Goal: Information Seeking & Learning: Check status

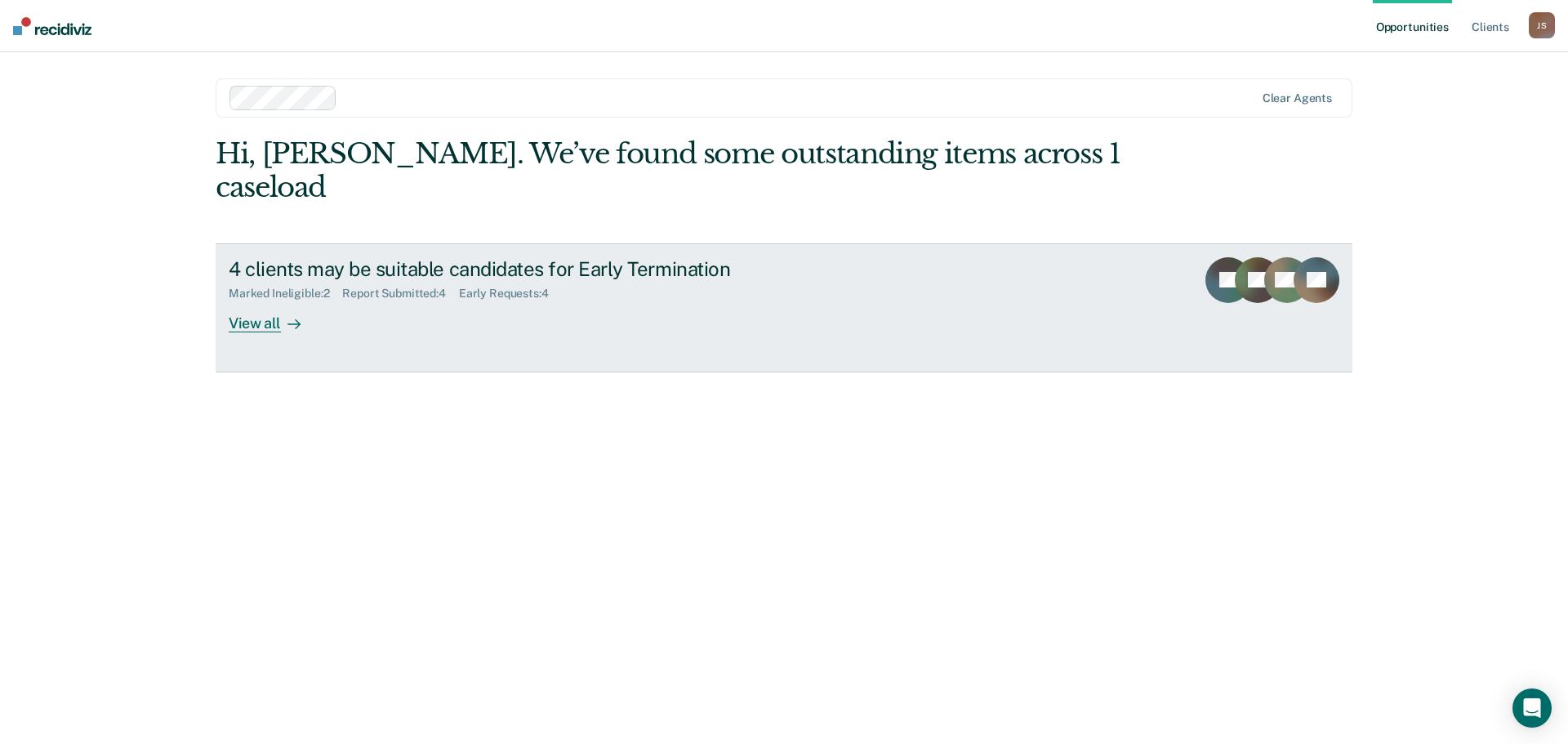
click at [277, 301] on div "View all" at bounding box center [274, 316] width 92 height 32
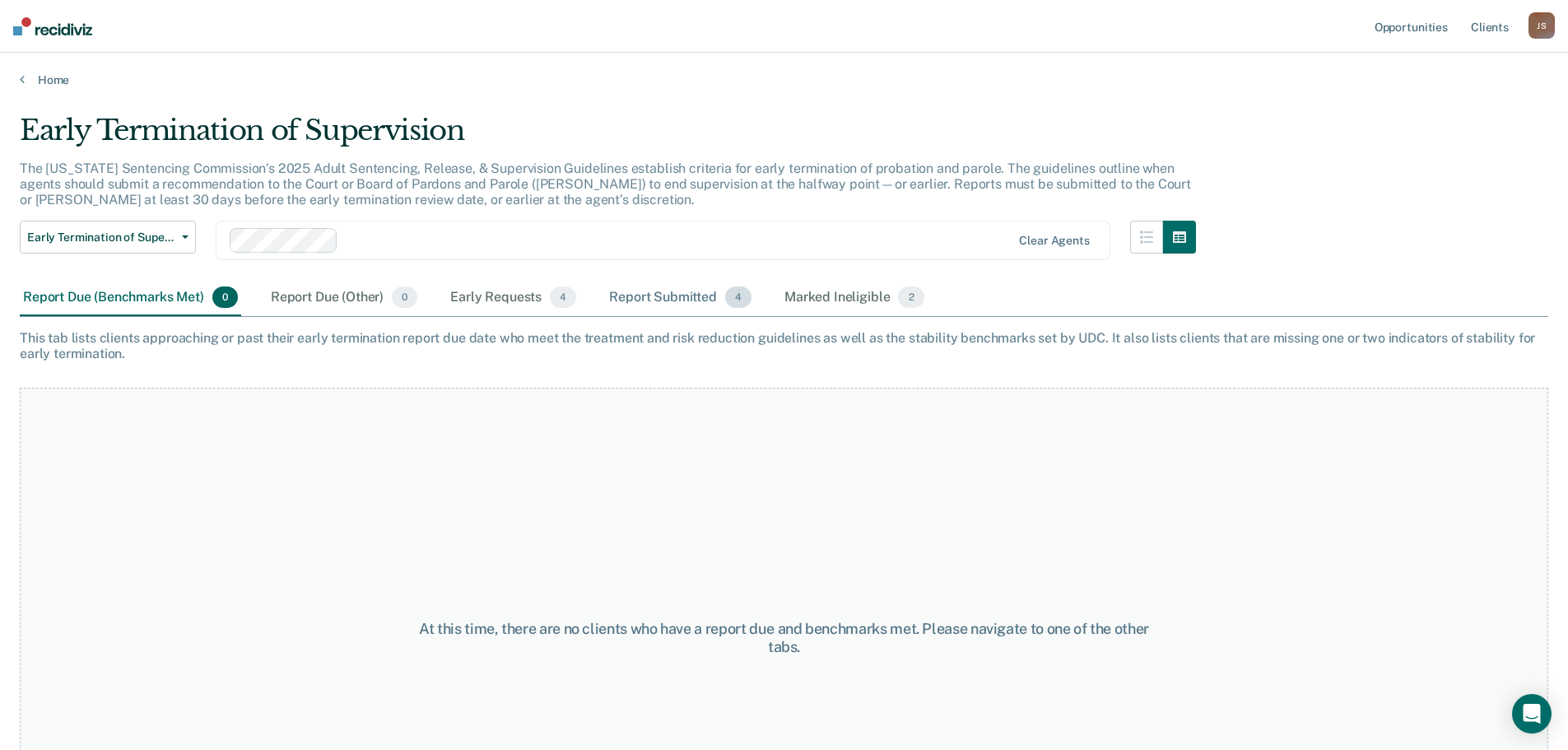
click at [677, 301] on div "Report Submitted 4" at bounding box center [680, 298] width 149 height 37
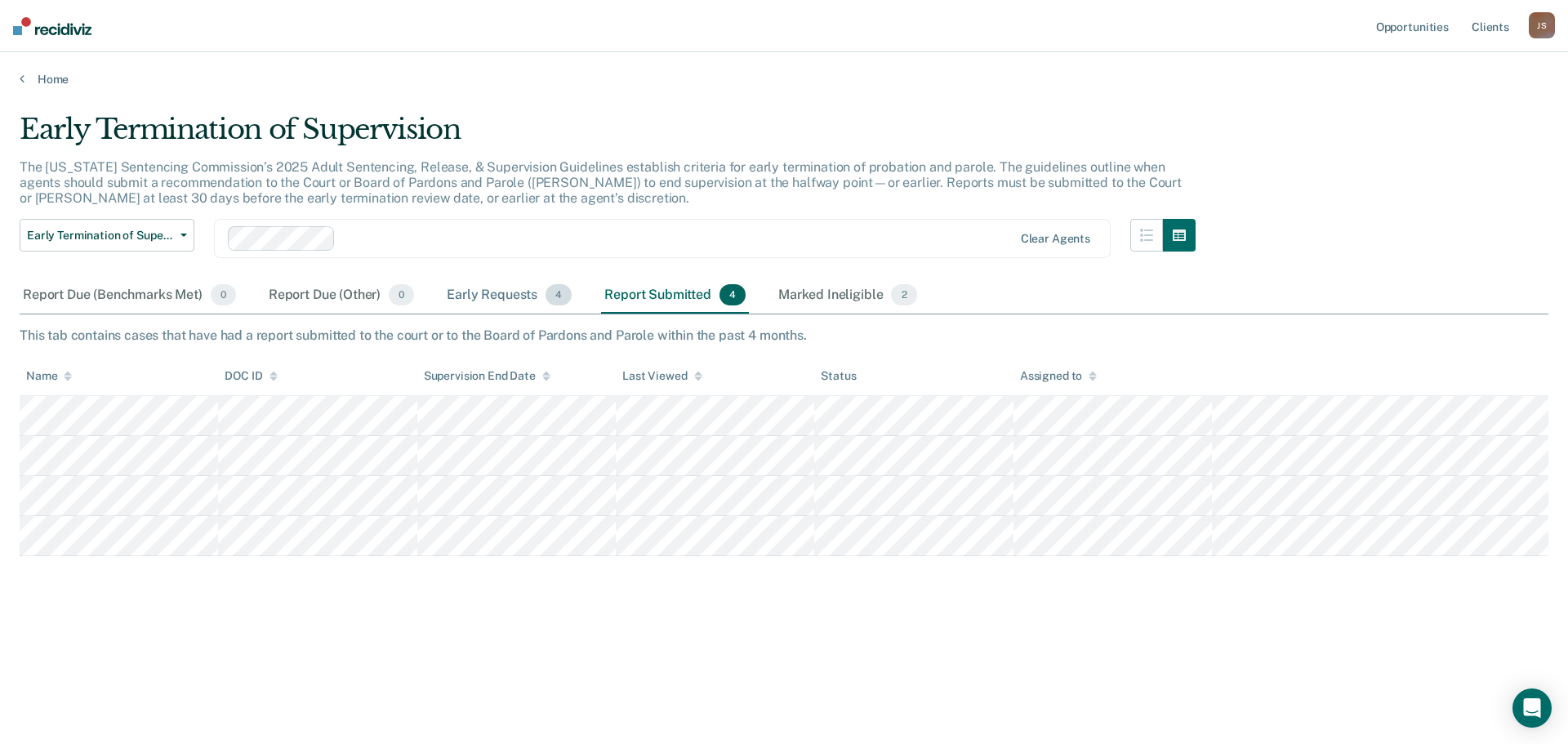
click at [501, 294] on div "Early Requests 4" at bounding box center [508, 295] width 131 height 36
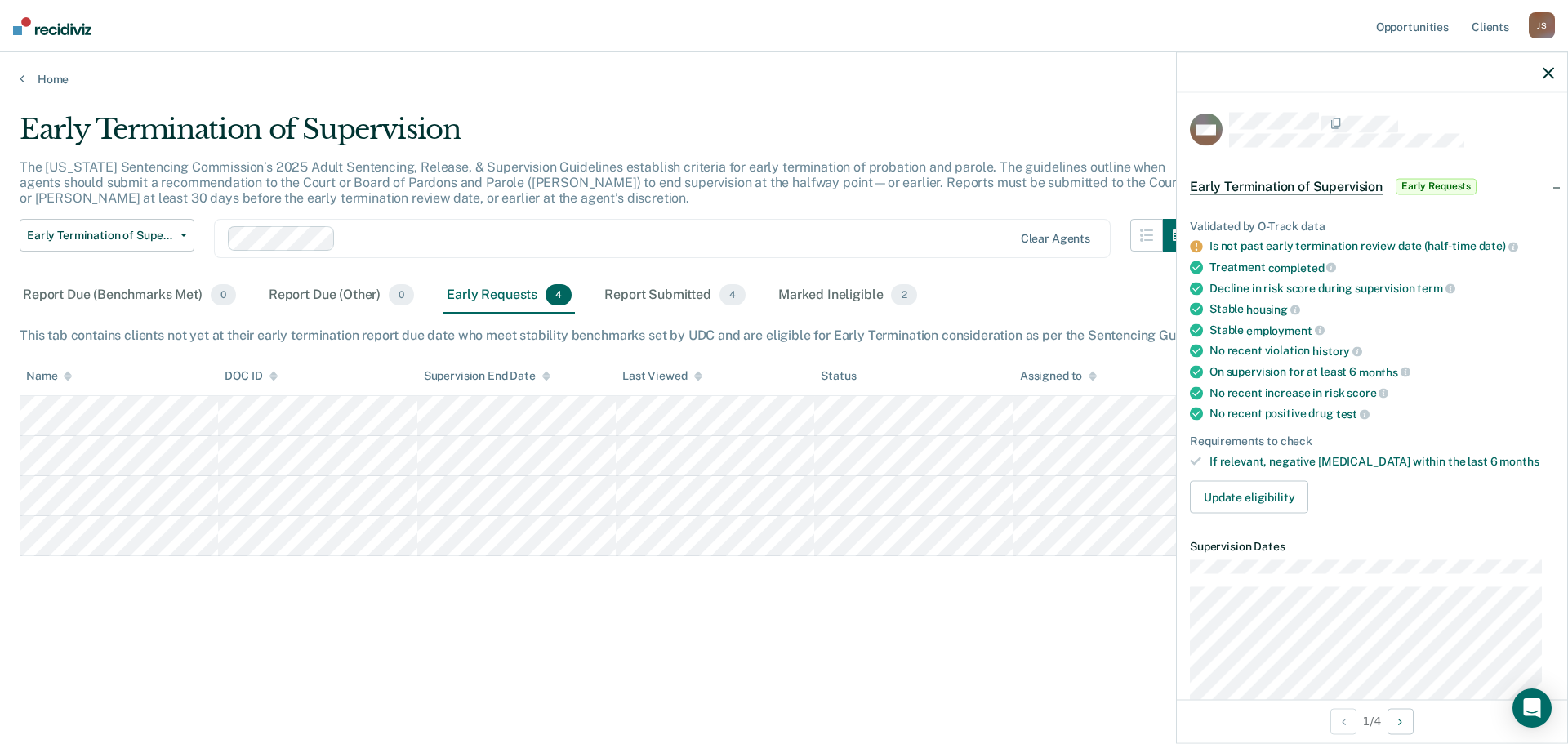
click at [1545, 75] on icon "button" at bounding box center [1548, 72] width 12 height 12
click at [1416, 186] on span "Early Requests" at bounding box center [1436, 186] width 81 height 16
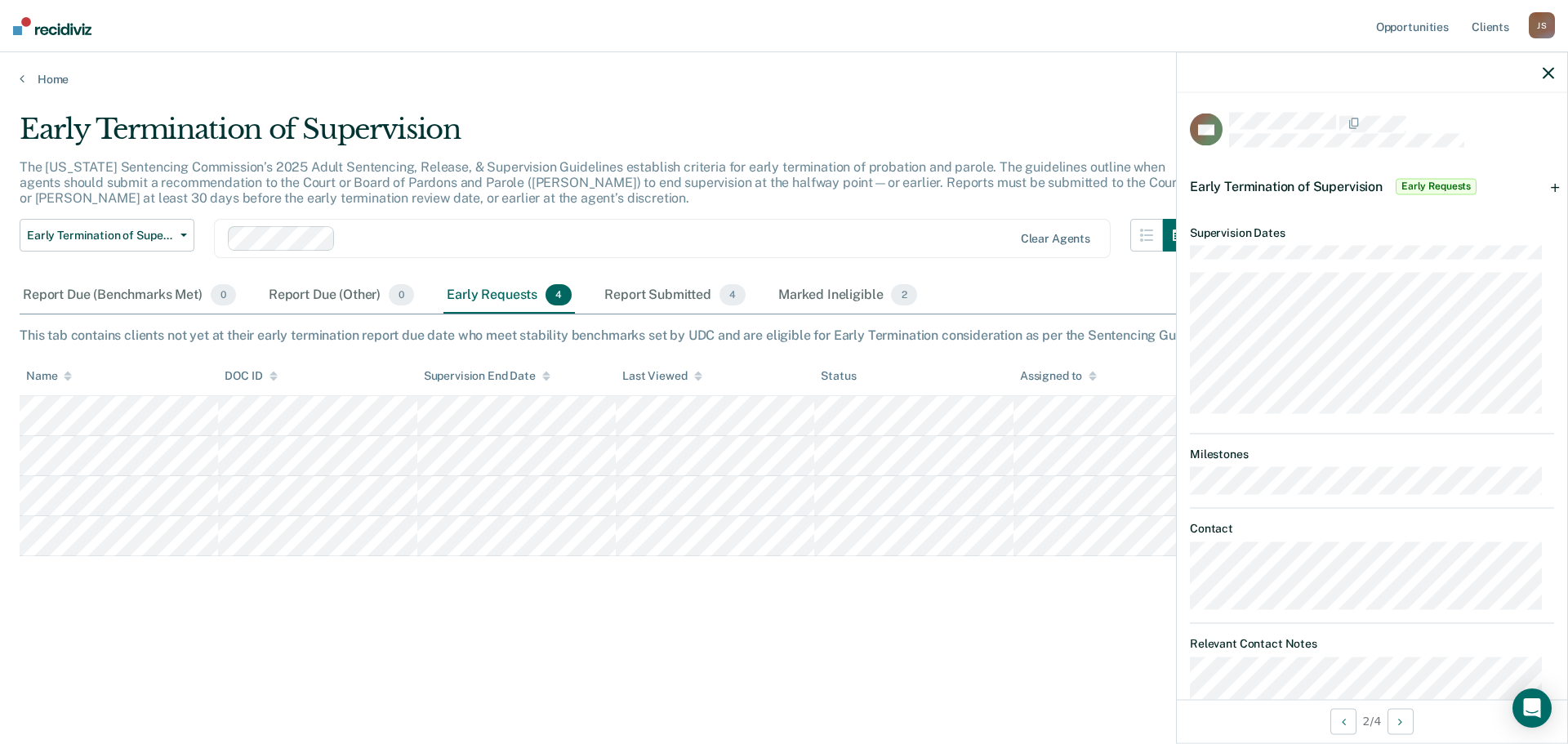
click at [1544, 72] on icon "button" at bounding box center [1548, 72] width 12 height 12
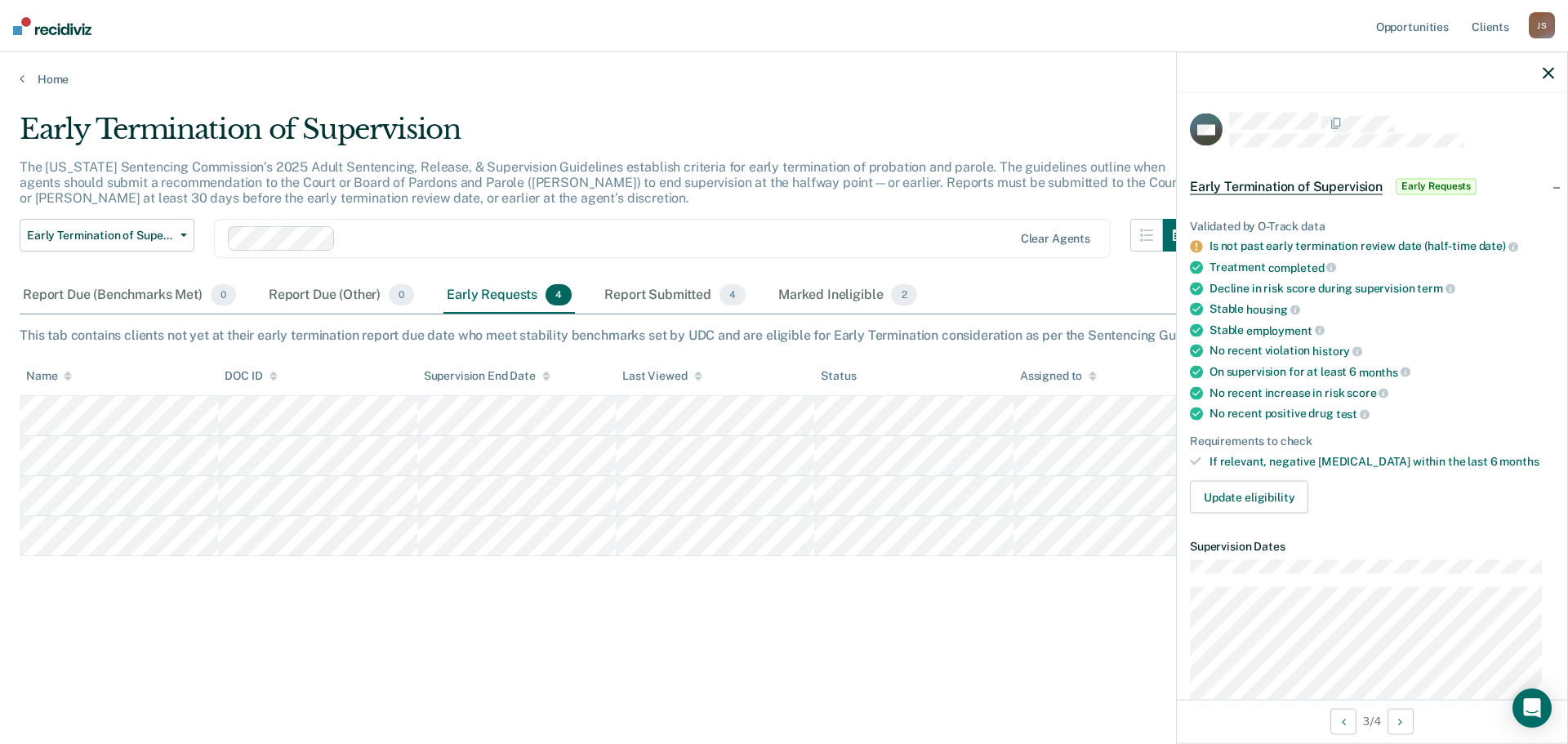
click at [1547, 68] on icon "button" at bounding box center [1548, 72] width 12 height 12
click at [1546, 71] on icon "button" at bounding box center [1548, 72] width 12 height 12
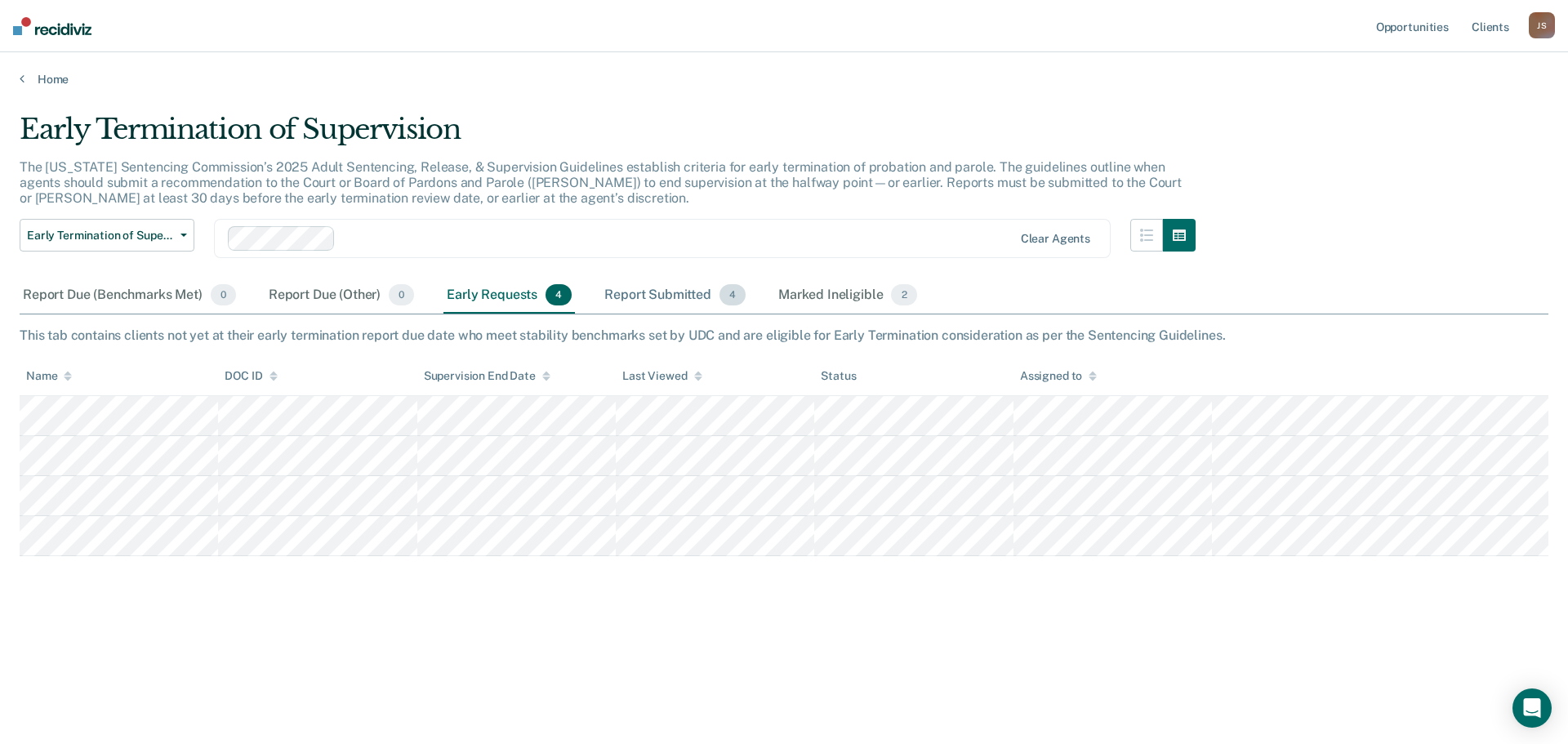
click at [666, 295] on div "Report Submitted 4" at bounding box center [674, 295] width 148 height 36
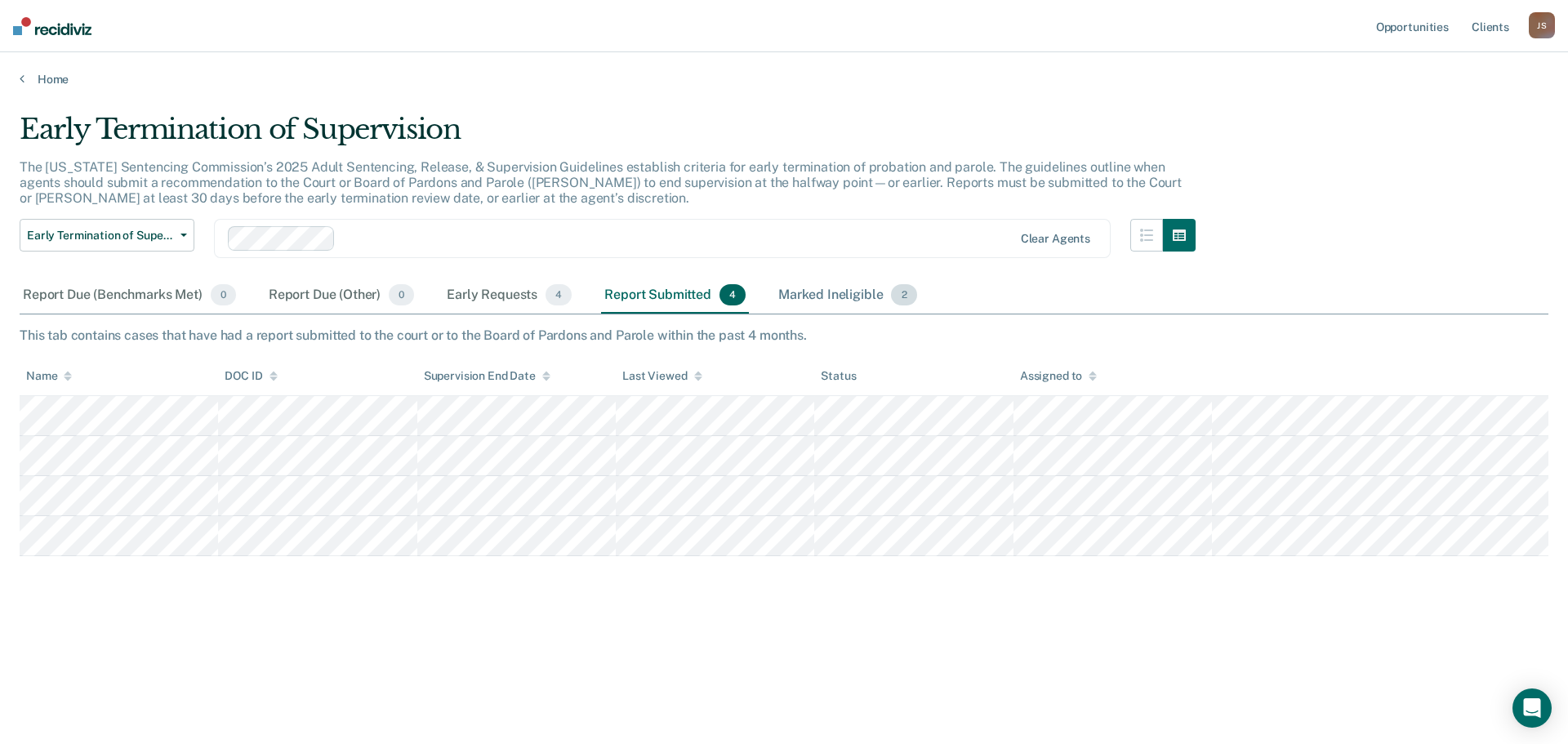
click at [832, 292] on div "Marked Ineligible 2" at bounding box center [847, 295] width 145 height 36
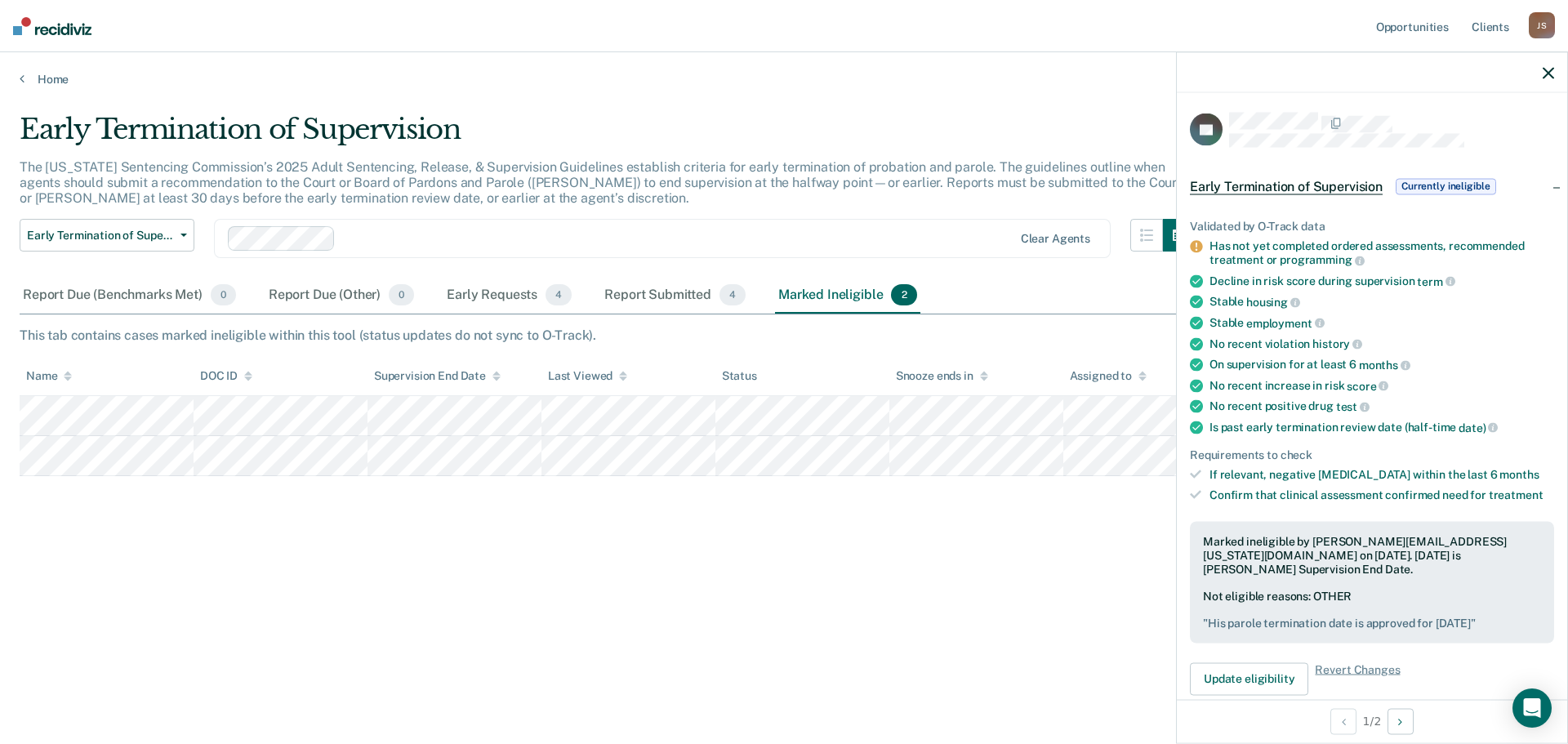
click at [1554, 71] on div at bounding box center [1371, 72] width 391 height 41
click at [1550, 76] on icon "button" at bounding box center [1548, 72] width 12 height 12
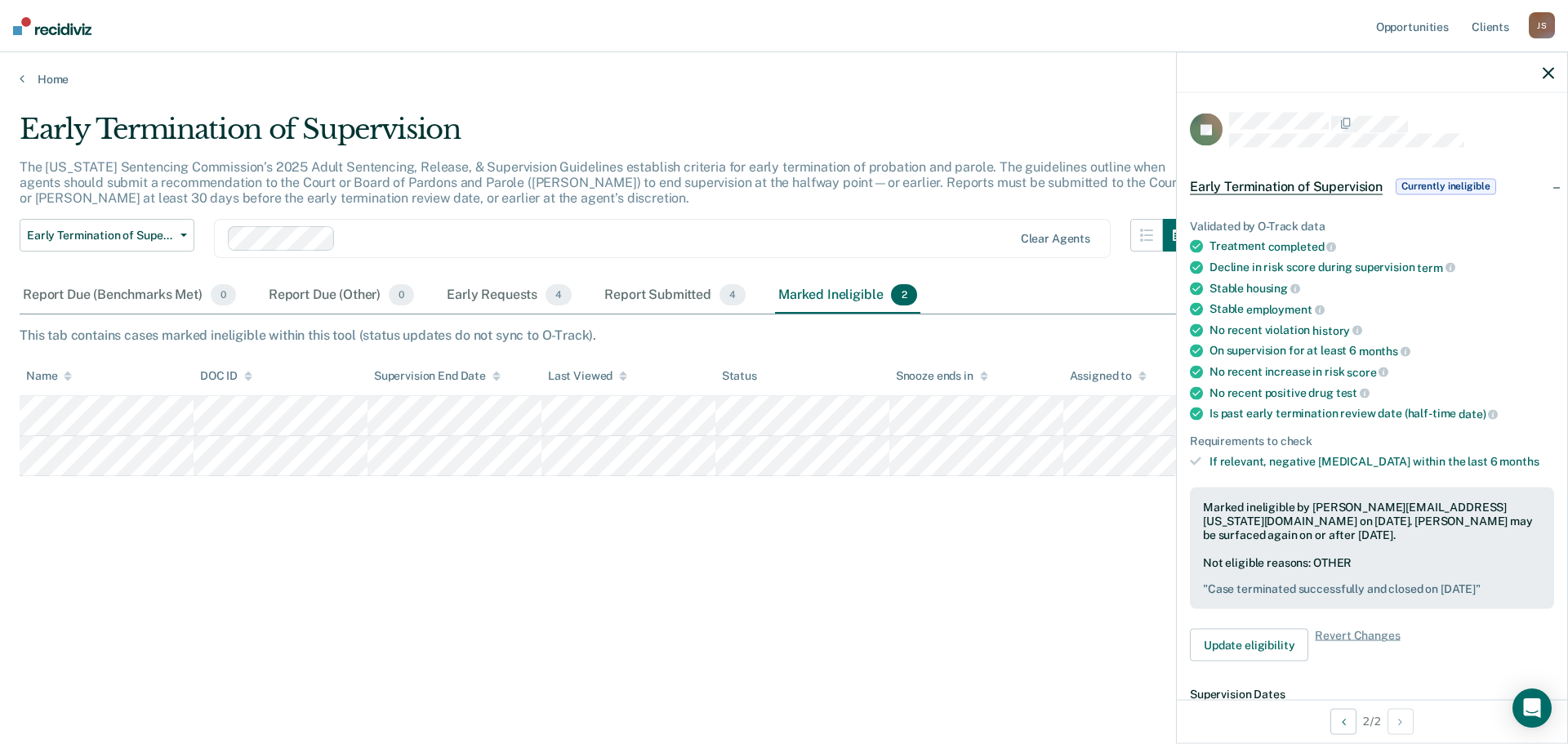
click at [1546, 78] on icon "button" at bounding box center [1548, 72] width 12 height 12
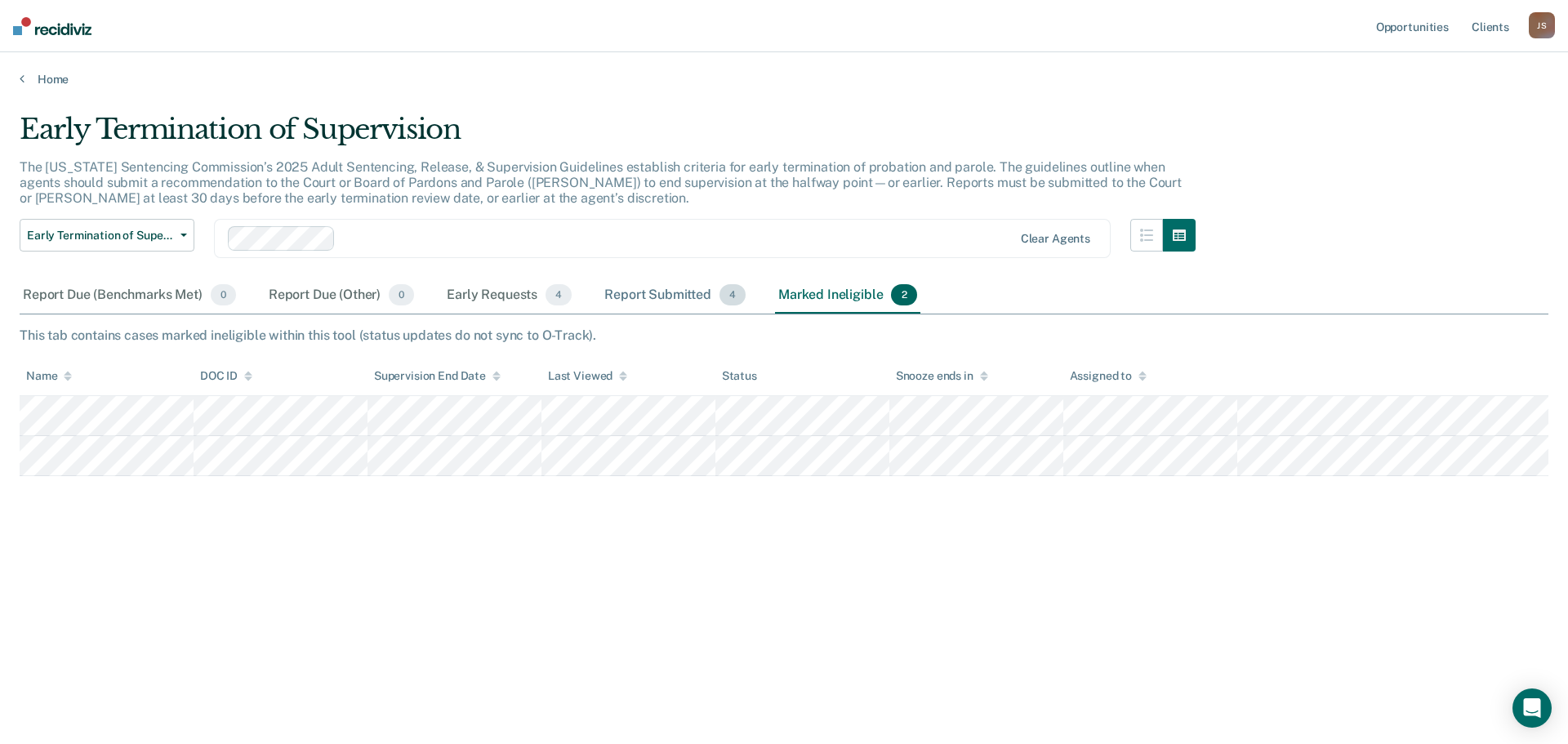
click at [635, 299] on div "Report Submitted 4" at bounding box center [674, 295] width 148 height 36
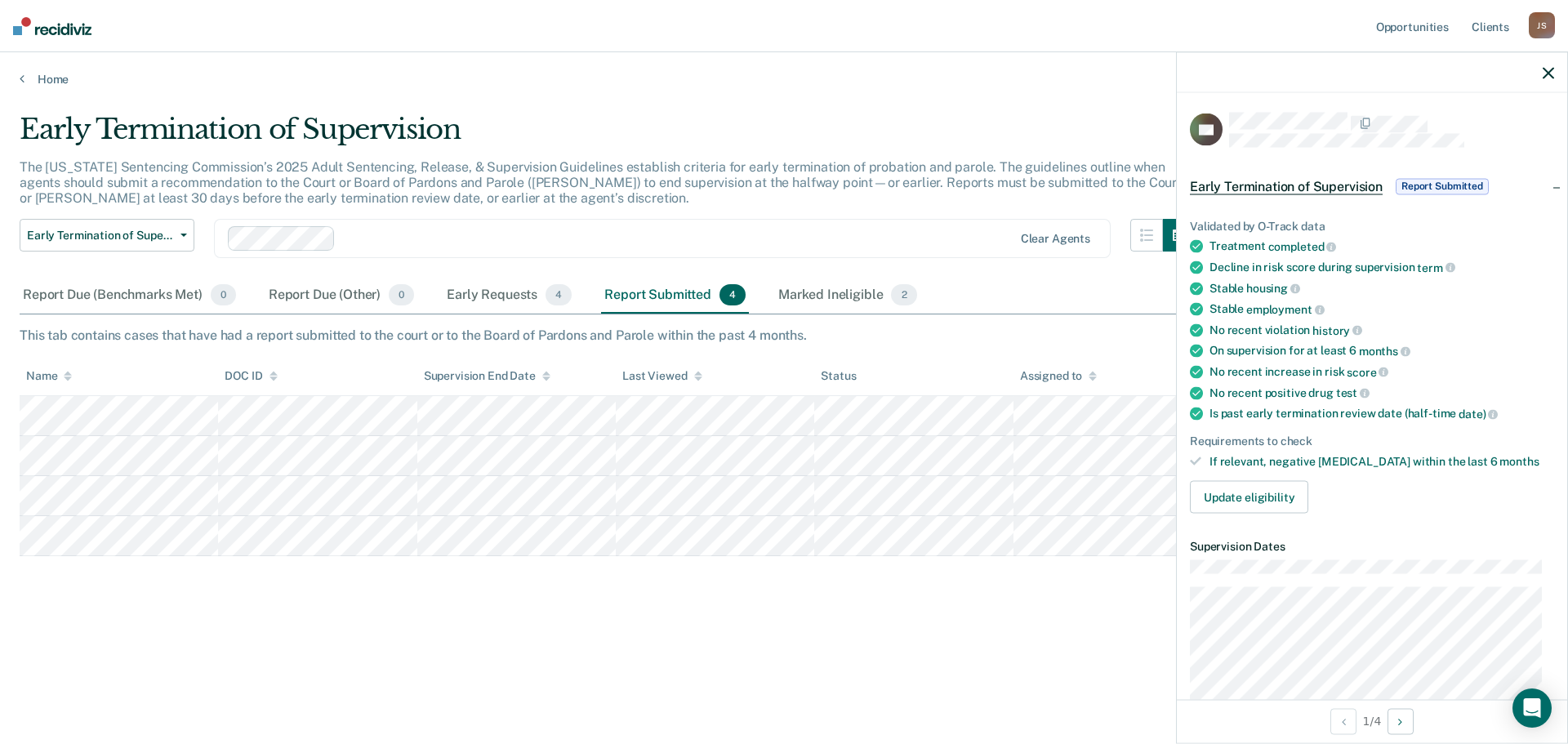
click at [1543, 76] on div at bounding box center [1371, 72] width 391 height 41
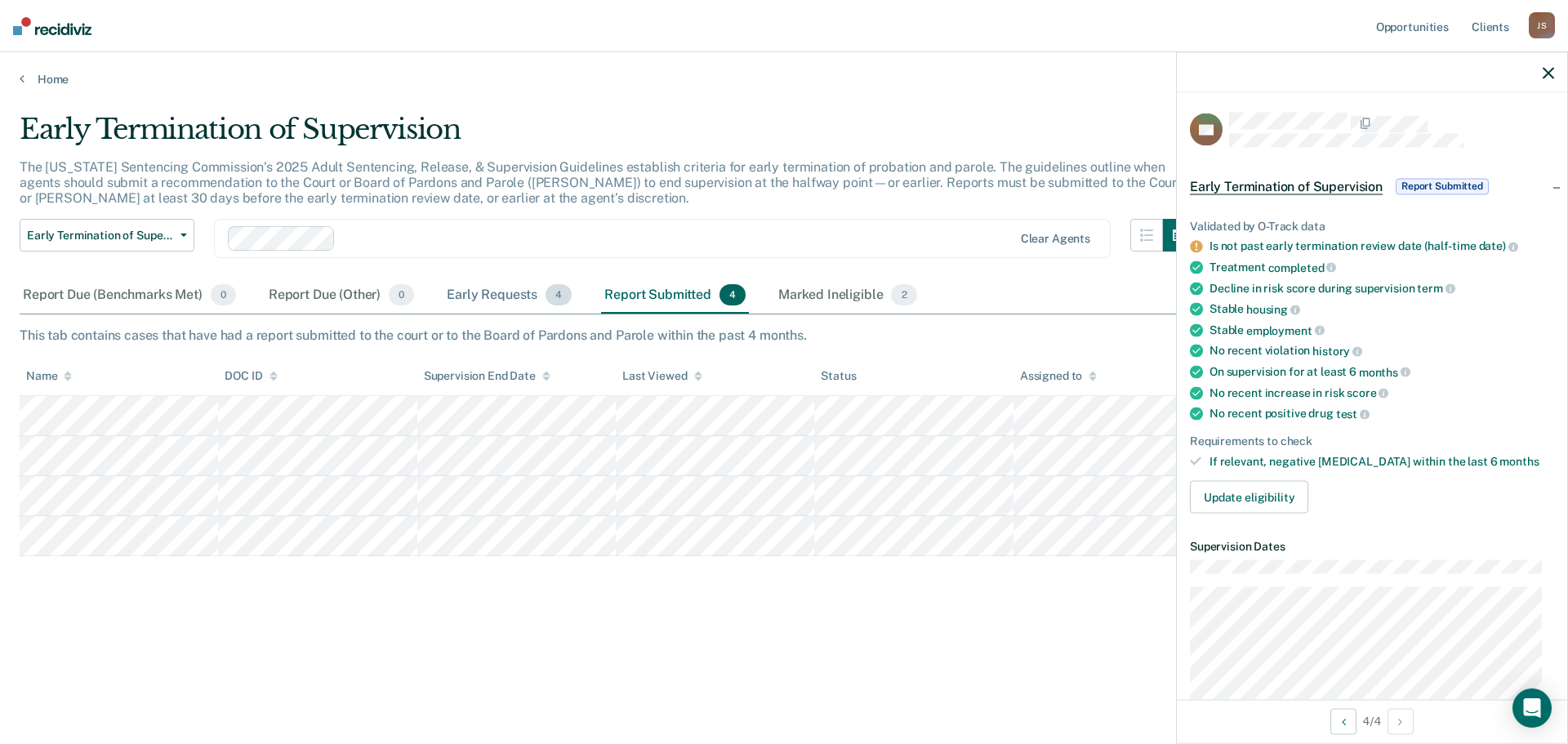
click at [491, 294] on div "Early Requests 4" at bounding box center [508, 295] width 131 height 36
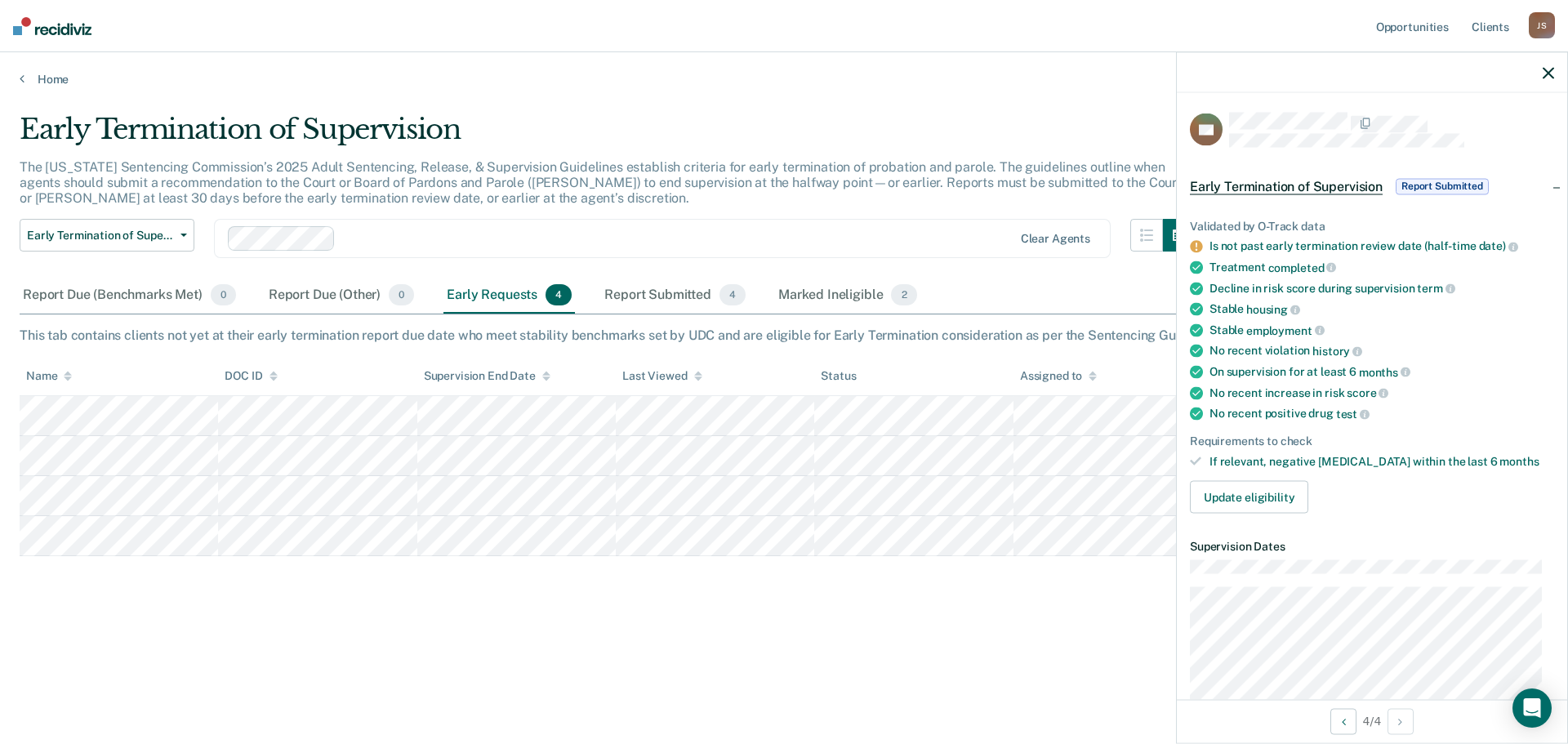
click at [1546, 75] on icon "button" at bounding box center [1548, 72] width 12 height 12
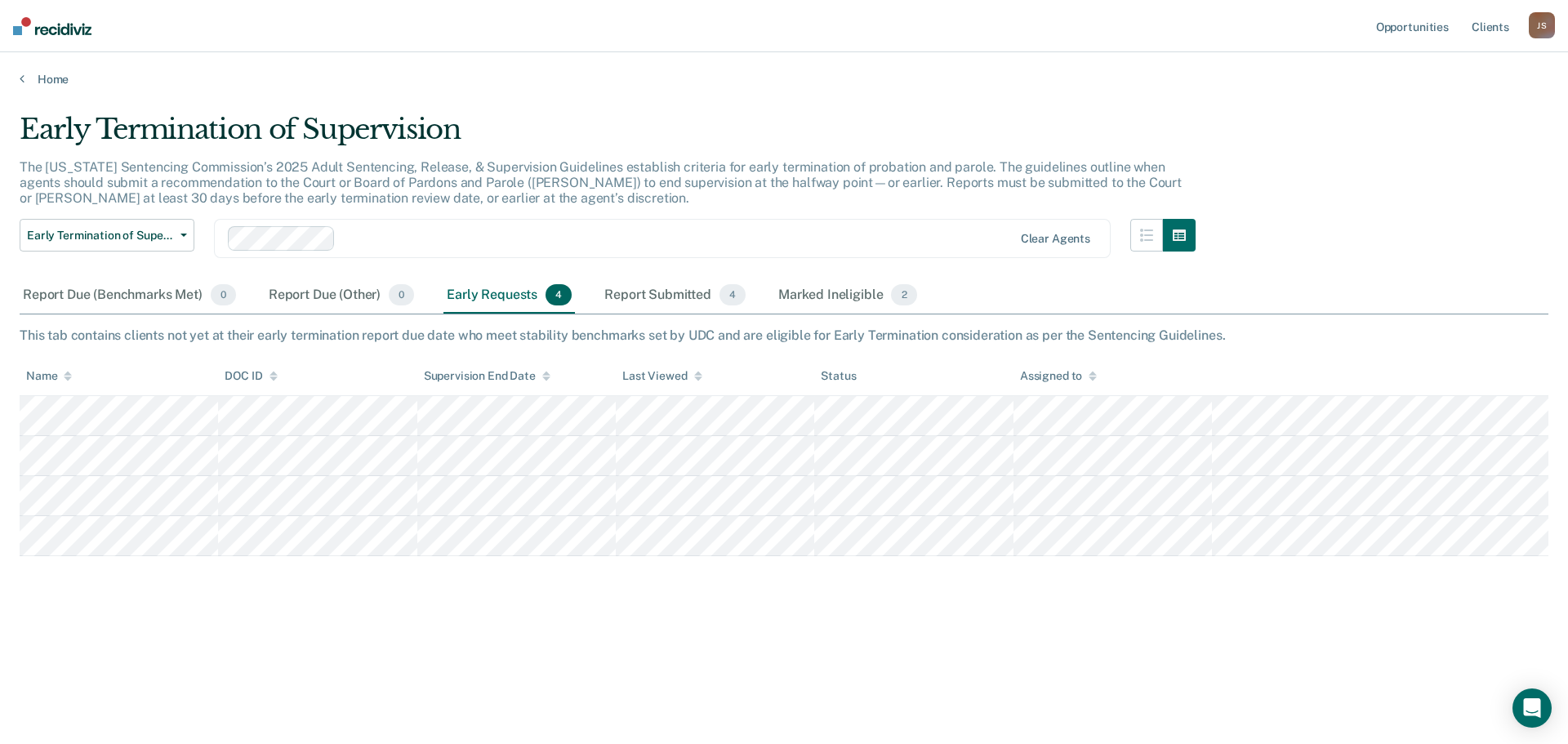
click at [1537, 32] on div "J S" at bounding box center [1542, 25] width 26 height 26
click at [1432, 111] on link "Log Out" at bounding box center [1476, 107] width 131 height 14
